Goal: Information Seeking & Learning: Learn about a topic

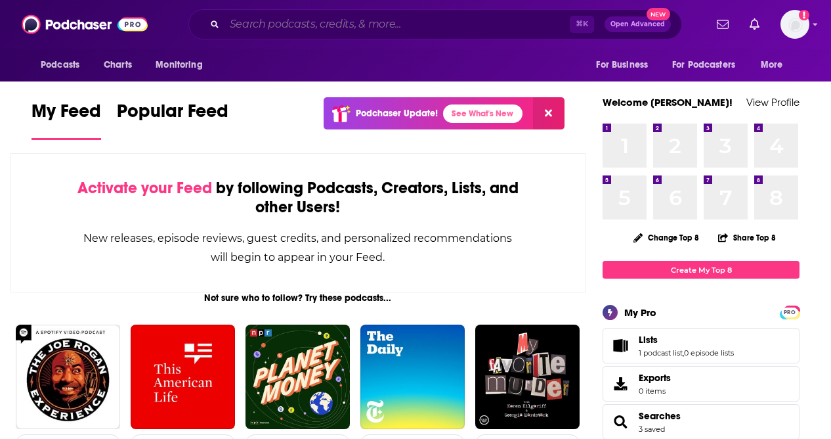
click at [286, 23] on input "Search podcasts, credits, & more..." at bounding box center [397, 24] width 345 height 21
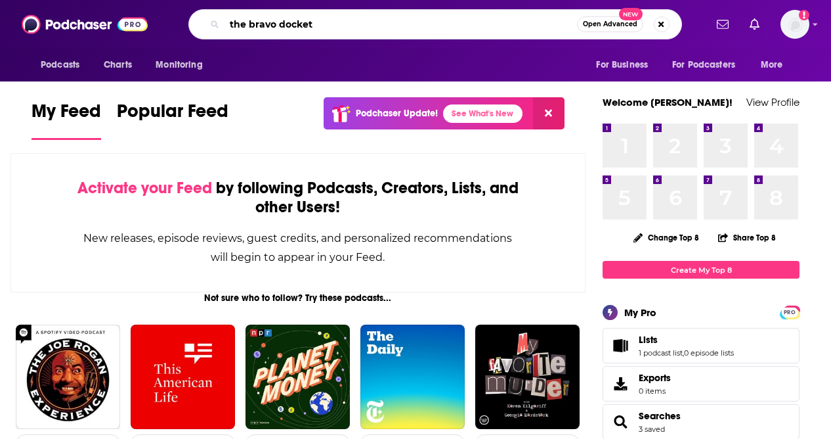
type input "the bravo docket"
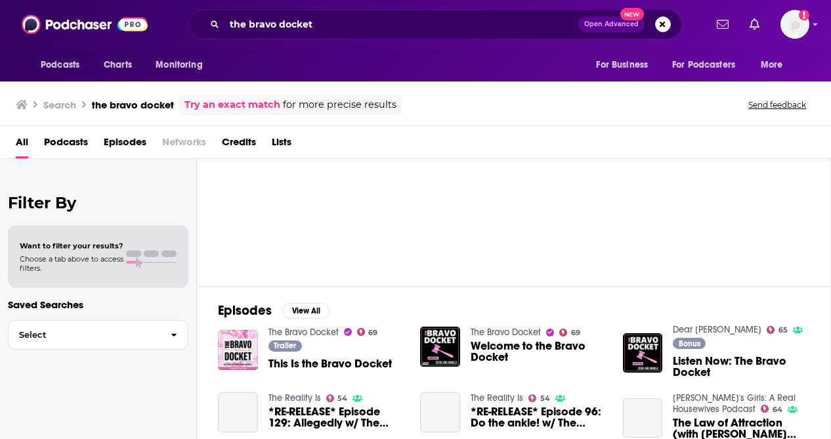
scroll to position [52, 0]
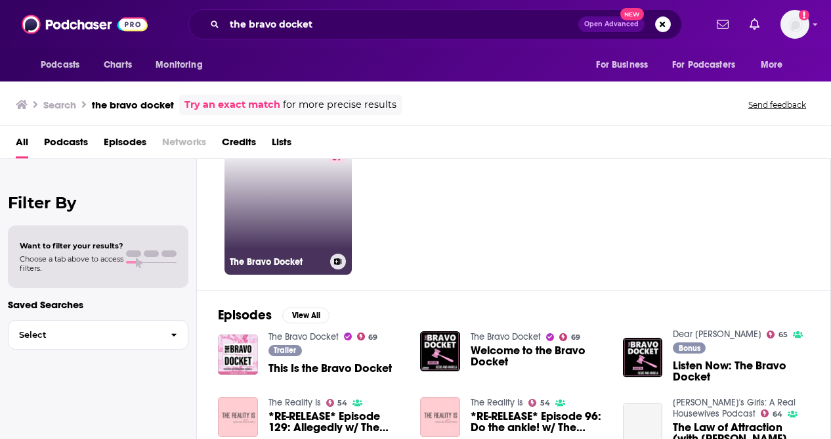
click at [274, 199] on link "69 The Bravo Docket" at bounding box center [288, 210] width 127 height 127
